Goal: Complete application form

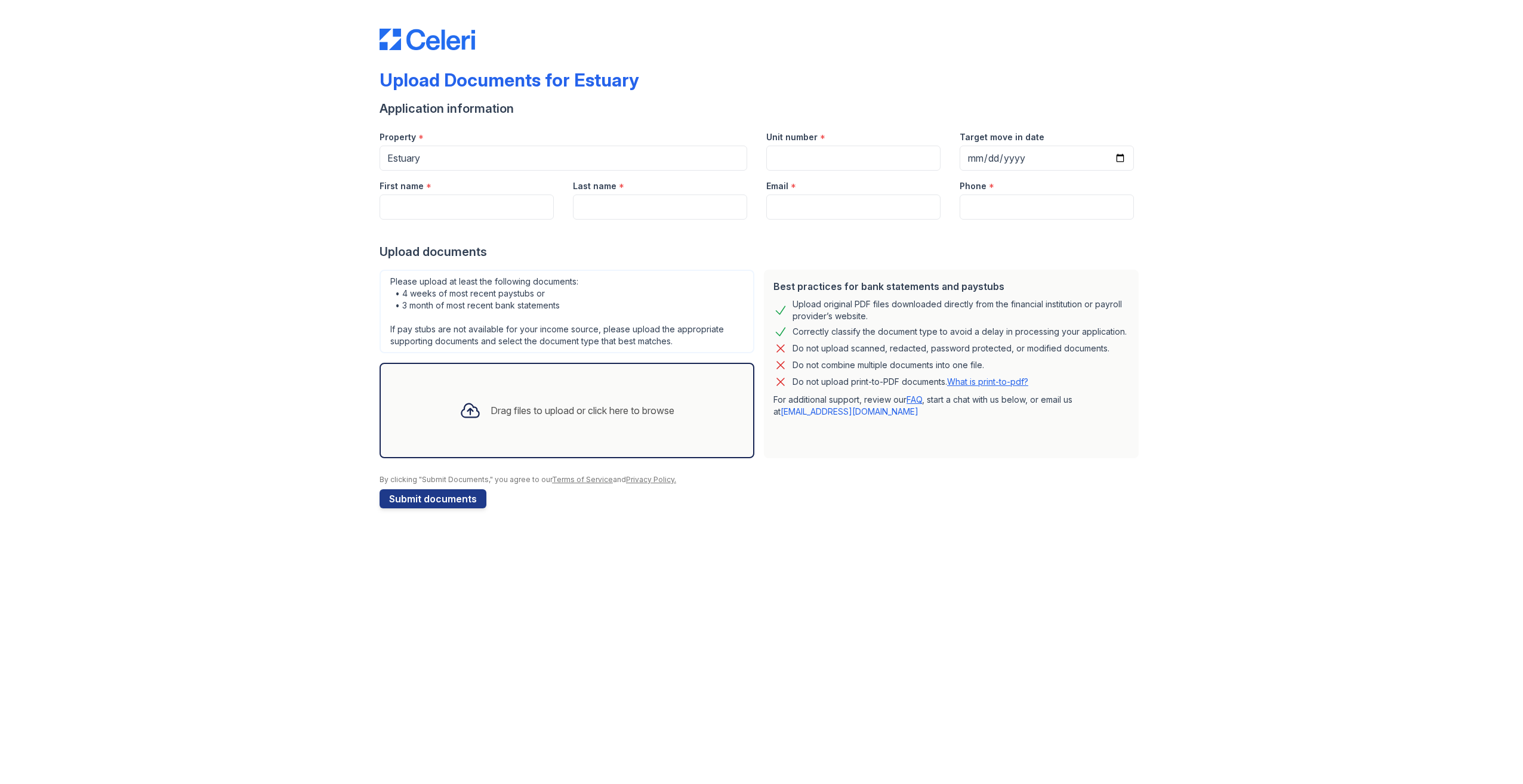
click at [390, 184] on label "First name" at bounding box center [401, 186] width 45 height 12
click at [390, 194] on input "First name" at bounding box center [466, 207] width 174 height 25
click at [378, 198] on div "First name *" at bounding box center [467, 194] width 194 height 49
click at [445, 191] on div "First name *" at bounding box center [466, 182] width 174 height 24
click at [430, 198] on input "First name" at bounding box center [466, 207] width 174 height 25
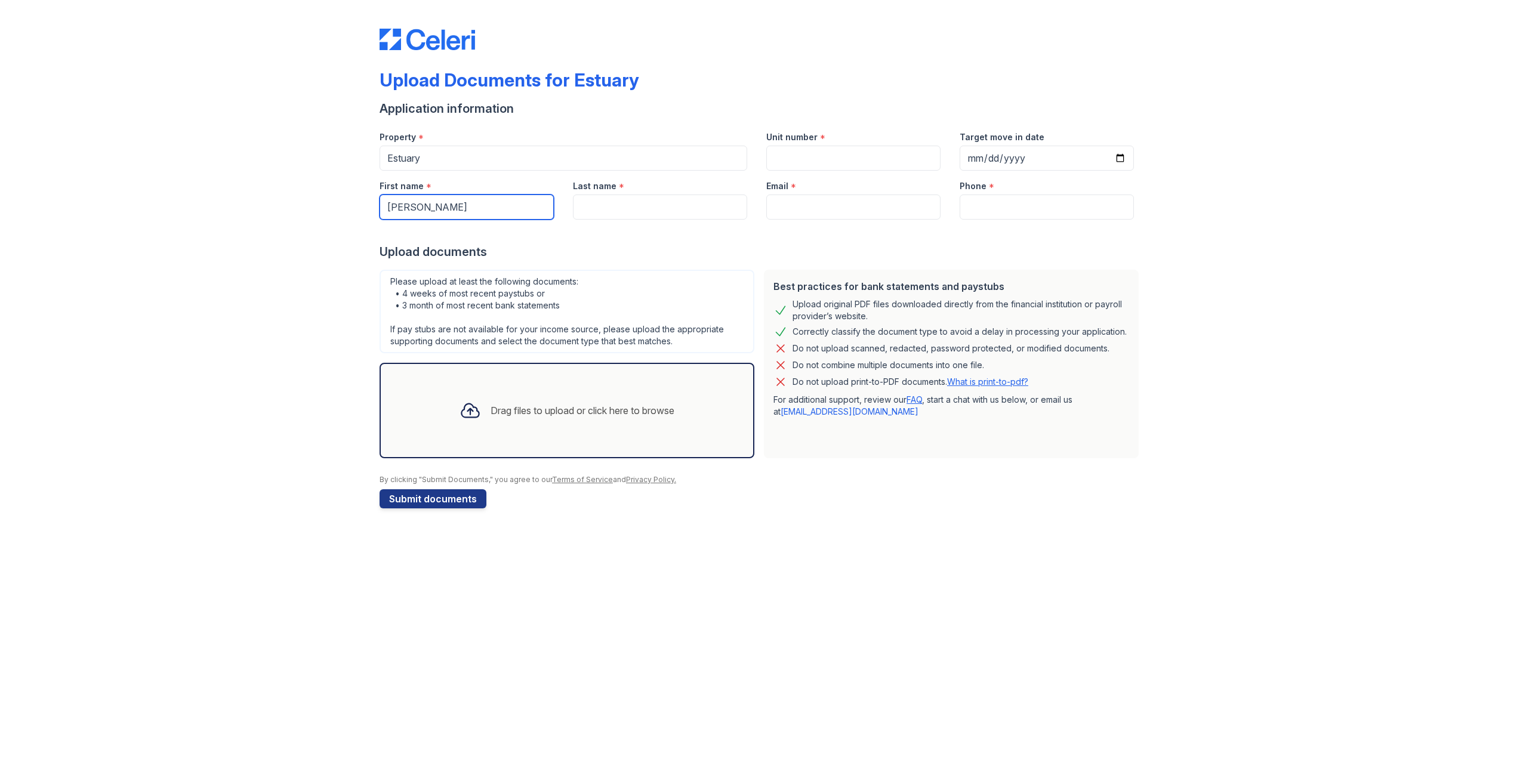
type input "[PERSON_NAME]"
type input "Levy"
type input "[EMAIL_ADDRESS][DOMAIN_NAME]"
click at [911, 154] on input "Unit number" at bounding box center [853, 158] width 174 height 25
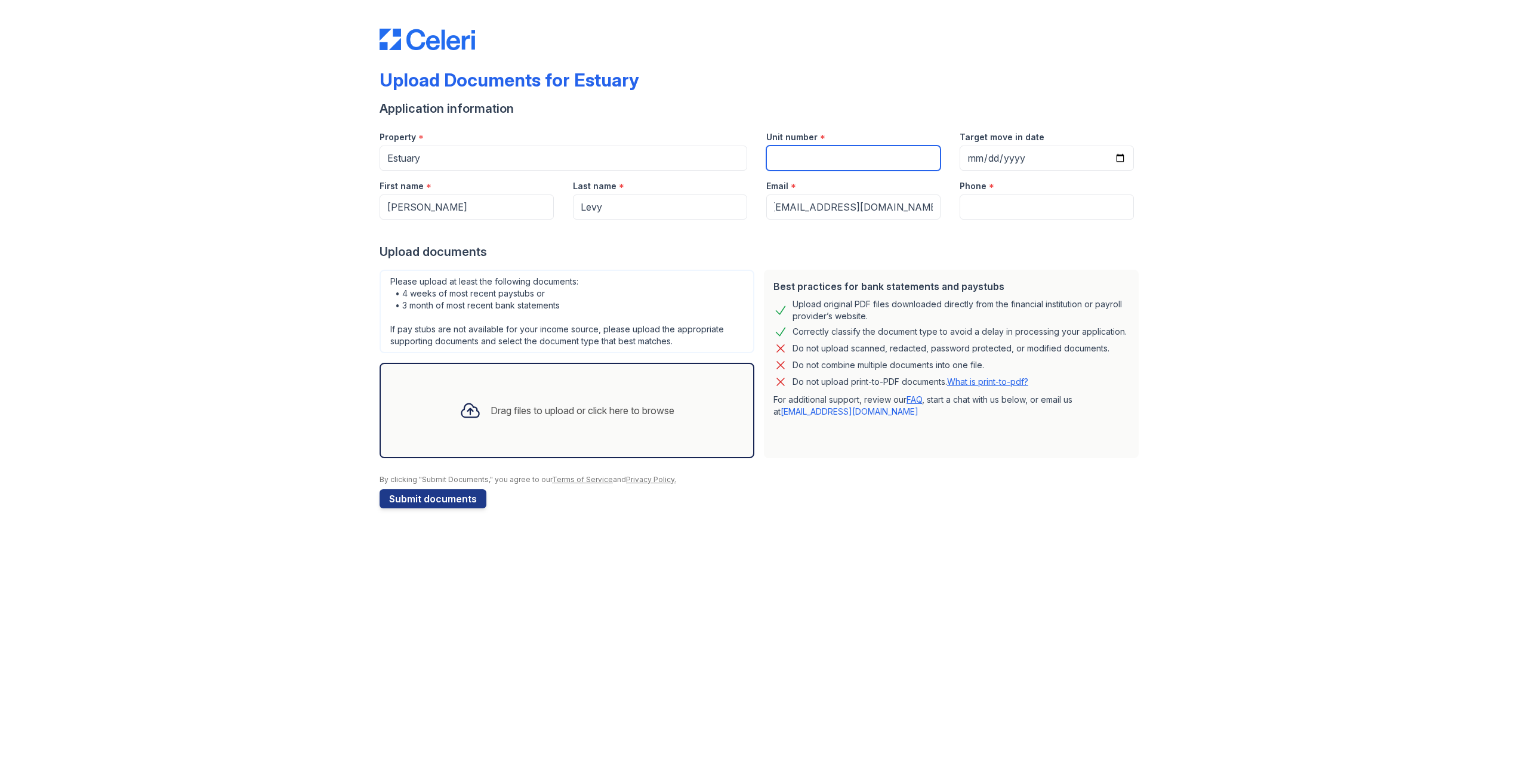
scroll to position [0, 0]
type input "3707"
click at [1054, 199] on input "Phone" at bounding box center [1046, 207] width 174 height 25
type input "2012526502"
click at [798, 94] on div "Upload Documents for Estuary" at bounding box center [762, 85] width 764 height 31
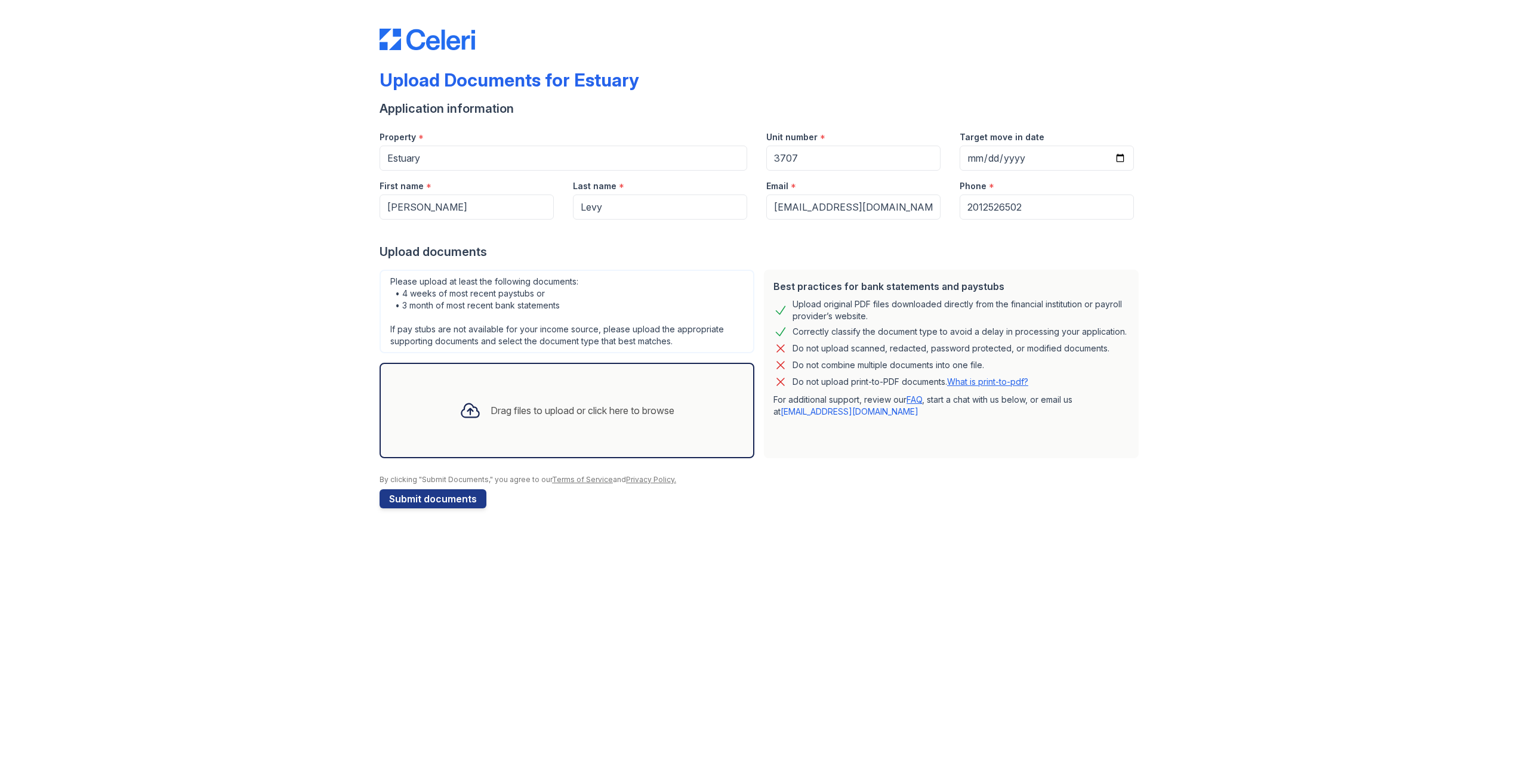
drag, startPoint x: 568, startPoint y: 412, endPoint x: 548, endPoint y: 422, distance: 22.4
click at [568, 412] on div "Drag files to upload or click here to browse" at bounding box center [582, 410] width 184 height 14
click at [565, 407] on div "Drag files to upload or click here to browse" at bounding box center [582, 410] width 184 height 14
click at [275, 347] on div "Upload Documents for Estuary Application information Property * Estuary Unit nu…" at bounding box center [761, 265] width 1485 height 532
click at [521, 411] on div "Drag files to upload or click here to browse" at bounding box center [582, 410] width 184 height 14
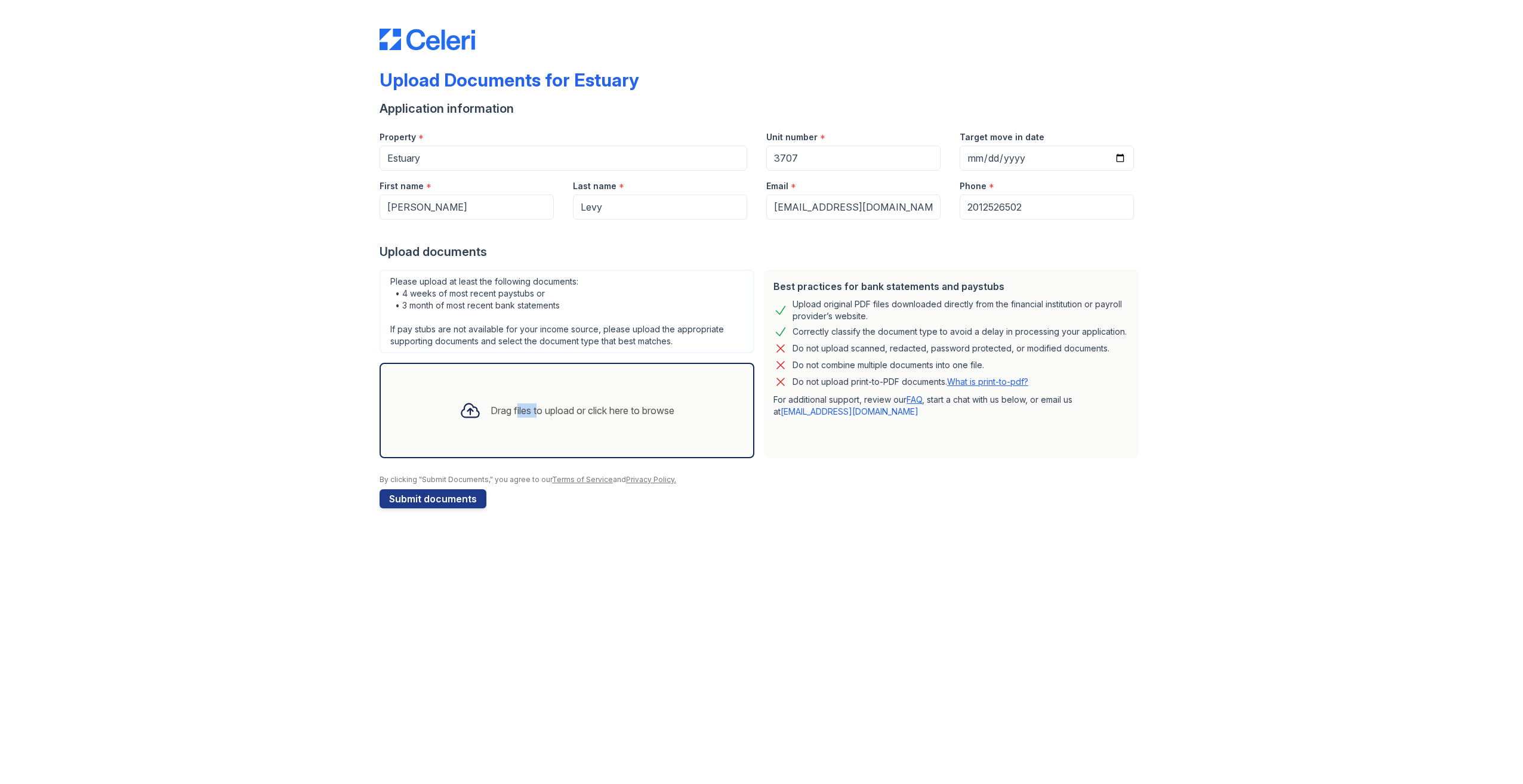
click at [521, 411] on div "Drag files to upload or click here to browse" at bounding box center [582, 410] width 184 height 14
click at [490, 408] on div "Drag files to upload or click here to browse" at bounding box center [582, 410] width 184 height 14
click at [482, 408] on div "Drag files to upload or click here to browse" at bounding box center [566, 411] width 234 height 41
click at [481, 408] on div at bounding box center [470, 411] width 31 height 31
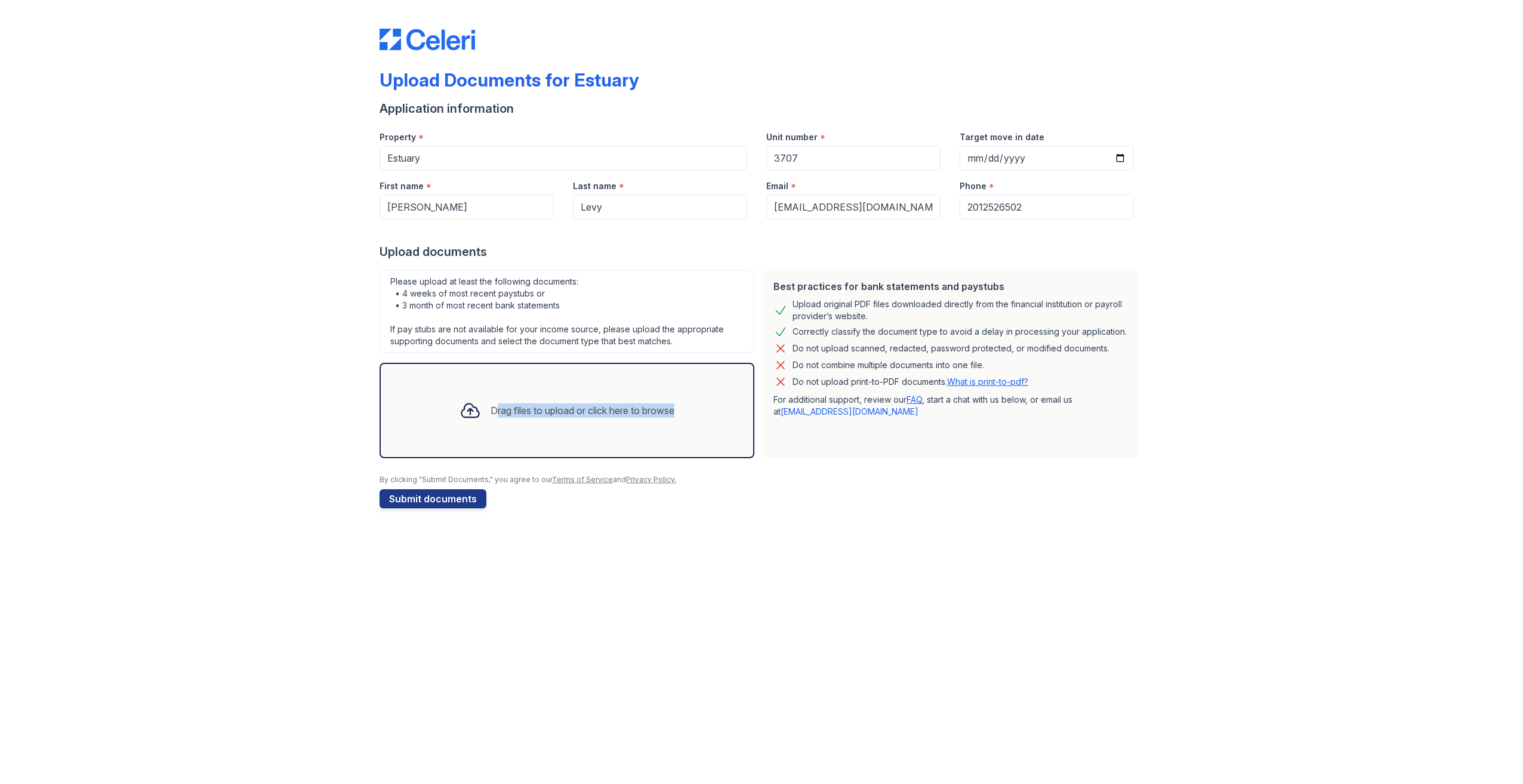
click at [481, 408] on div at bounding box center [470, 411] width 31 height 31
drag, startPoint x: 481, startPoint y: 408, endPoint x: 426, endPoint y: 407, distance: 55.0
click at [426, 407] on div "Drag files to upload or click here to browse" at bounding box center [567, 411] width 375 height 95
click at [496, 405] on div "Drag files to upload or click here to browse" at bounding box center [582, 410] width 184 height 14
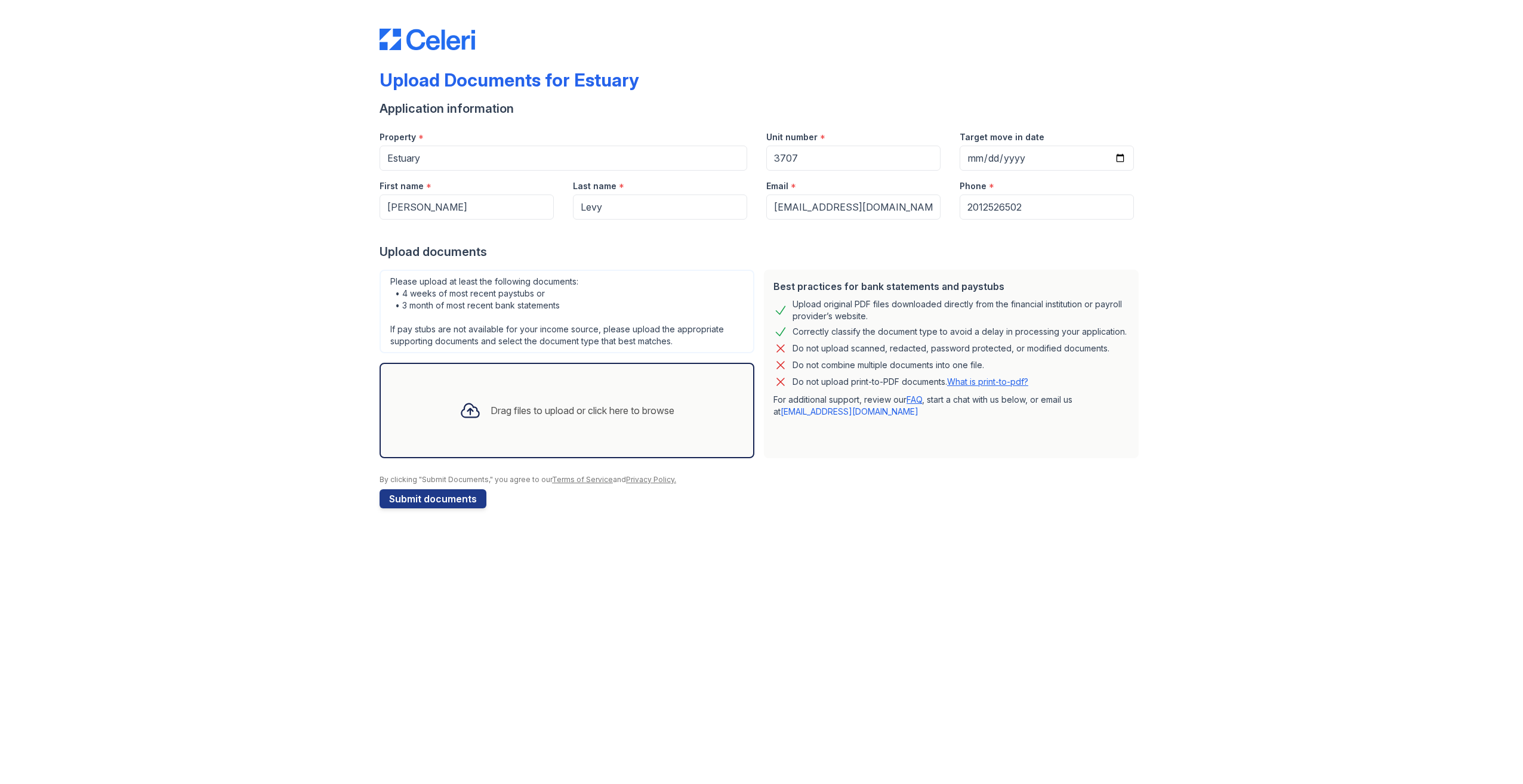
drag, startPoint x: 496, startPoint y: 405, endPoint x: 654, endPoint y: 406, distance: 158.0
click at [654, 406] on div "Drag files to upload or click here to browse" at bounding box center [582, 410] width 184 height 14
click at [707, 413] on div "Drag files to upload or click here to browse" at bounding box center [567, 411] width 375 height 95
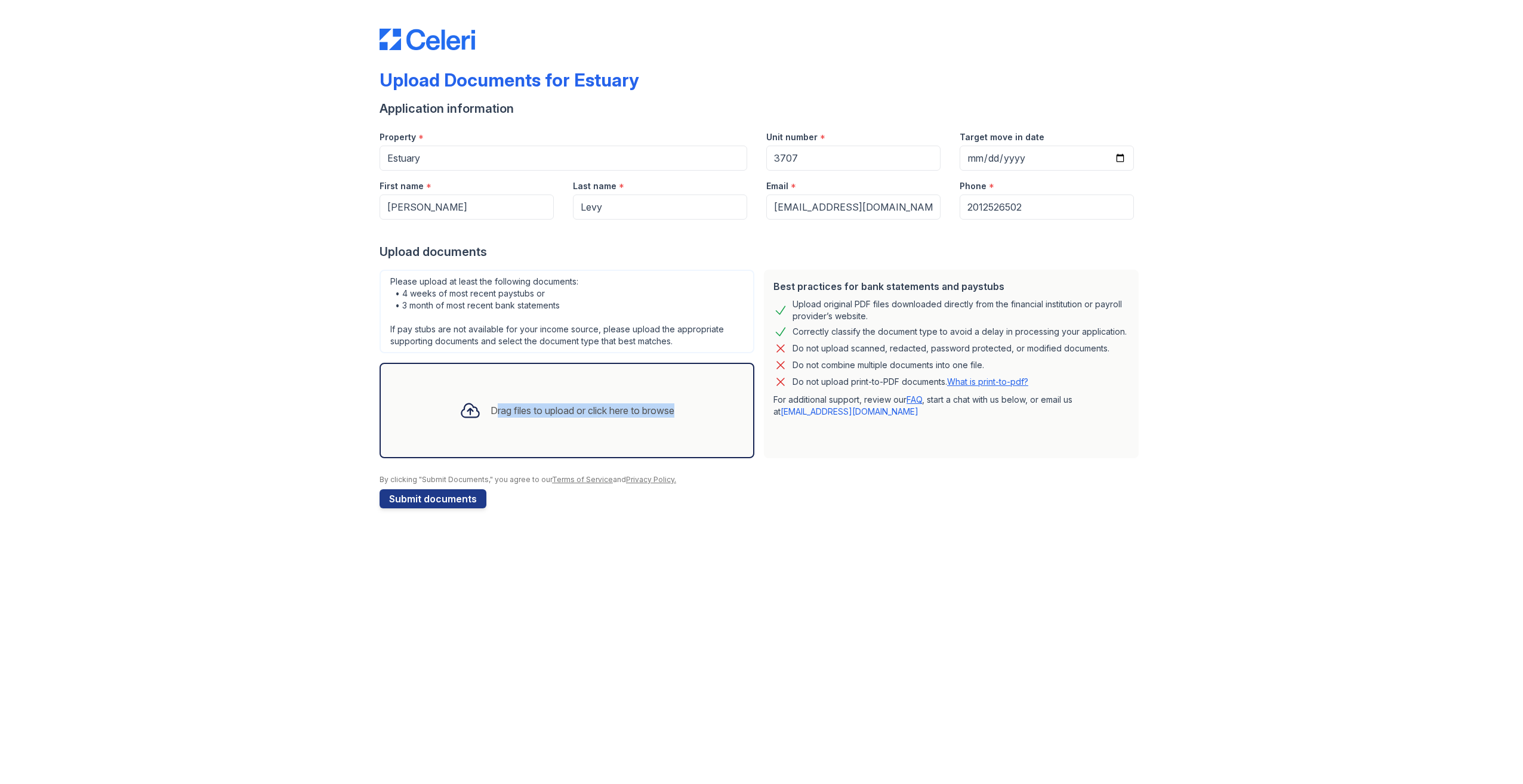
drag, startPoint x: 707, startPoint y: 413, endPoint x: 695, endPoint y: 415, distance: 12.2
click at [697, 415] on div "Drag files to upload or click here to browse" at bounding box center [567, 411] width 375 height 95
click at [574, 421] on div "Drag files to upload or click here to browse" at bounding box center [566, 411] width 234 height 41
click at [588, 408] on div "Drag files to upload or click here to browse" at bounding box center [582, 410] width 184 height 14
click at [589, 409] on div "Drag files to upload or click here to browse" at bounding box center [582, 410] width 184 height 14
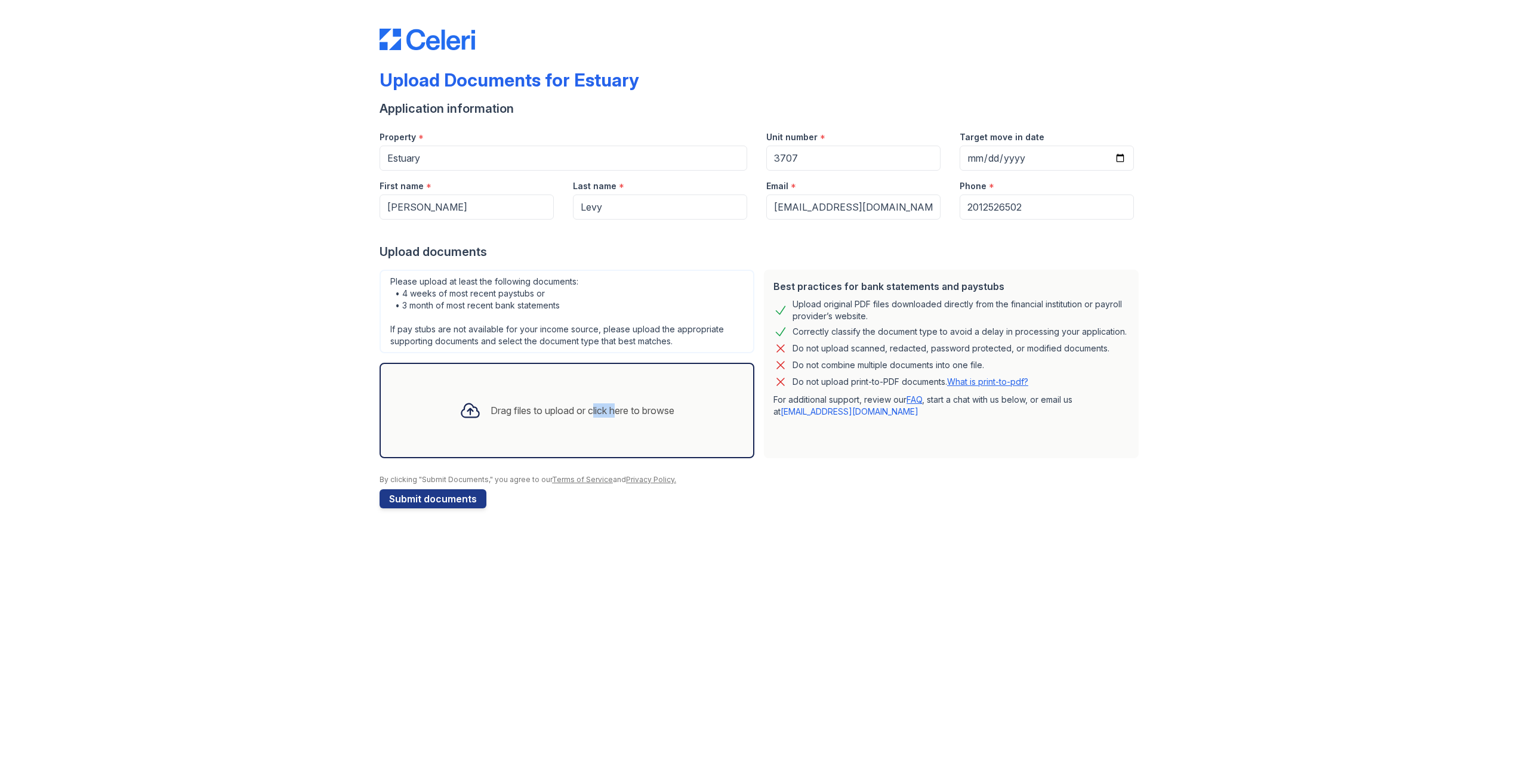
click at [593, 412] on div "Drag files to upload or click here to browse" at bounding box center [582, 410] width 184 height 14
click at [594, 412] on div "Drag files to upload or click here to browse" at bounding box center [582, 410] width 184 height 14
